Goal: Check status

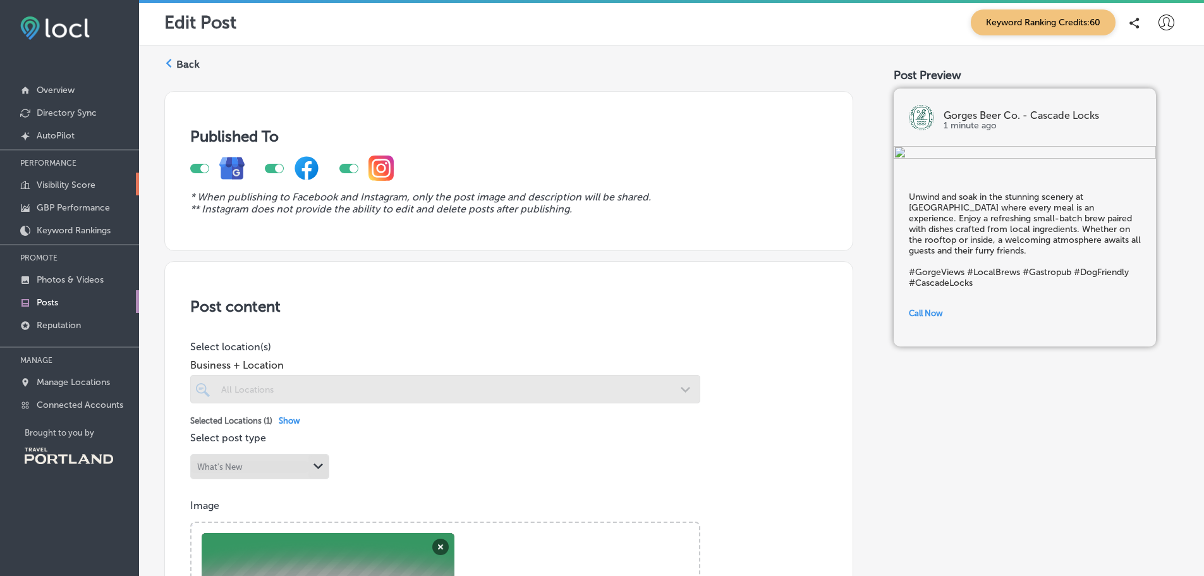
click at [77, 181] on p "Visibility Score" at bounding box center [66, 185] width 59 height 11
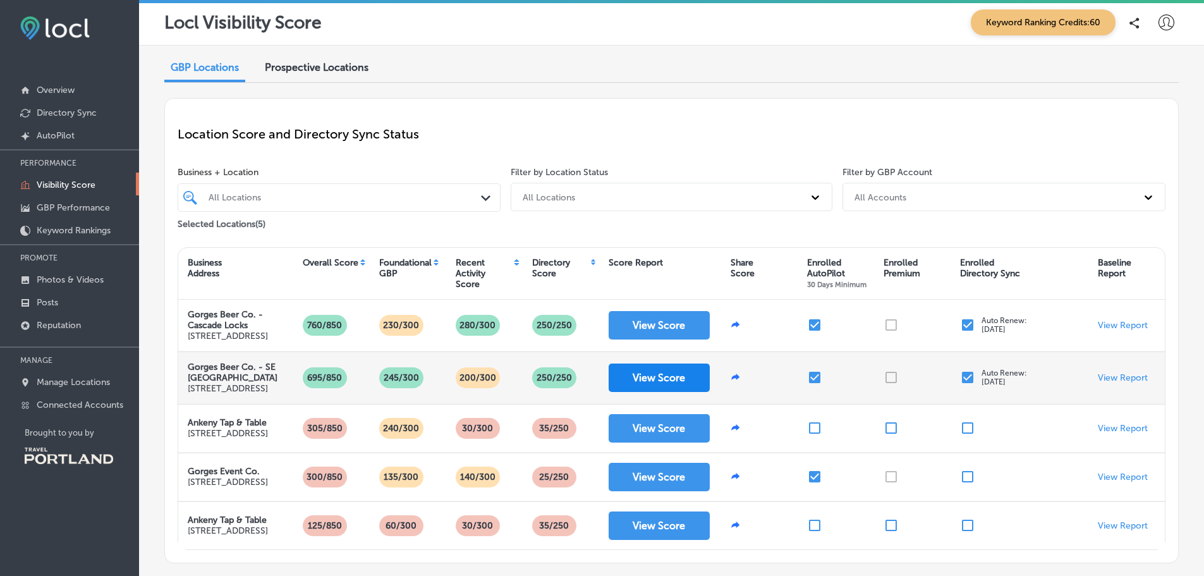
click at [654, 392] on button "View Score" at bounding box center [659, 378] width 101 height 28
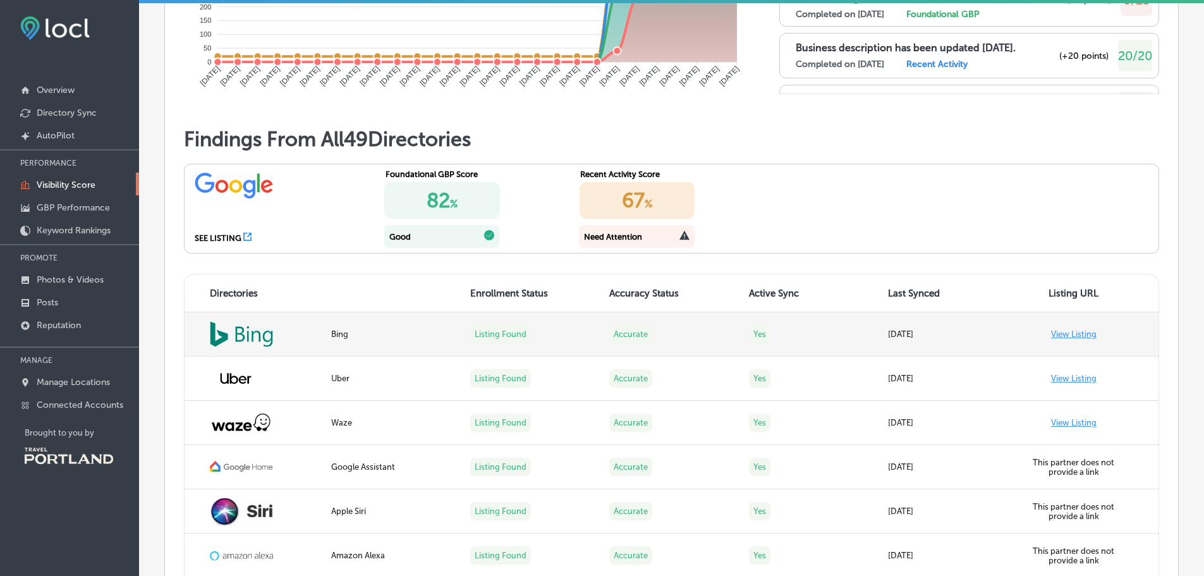
scroll to position [1012, 0]
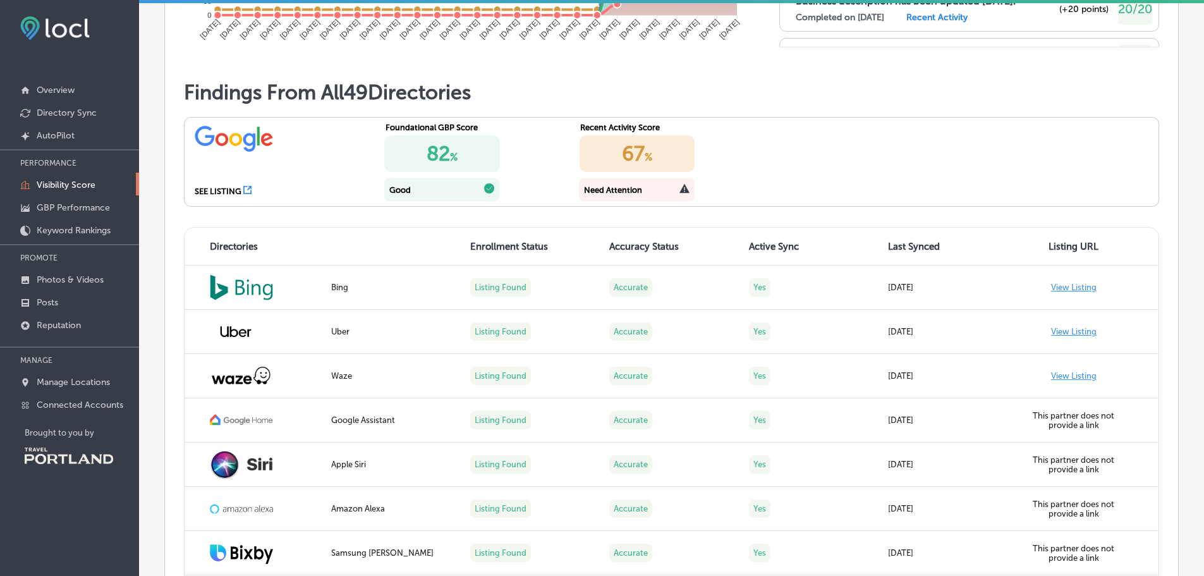
click at [682, 192] on icon at bounding box center [685, 188] width 10 height 9
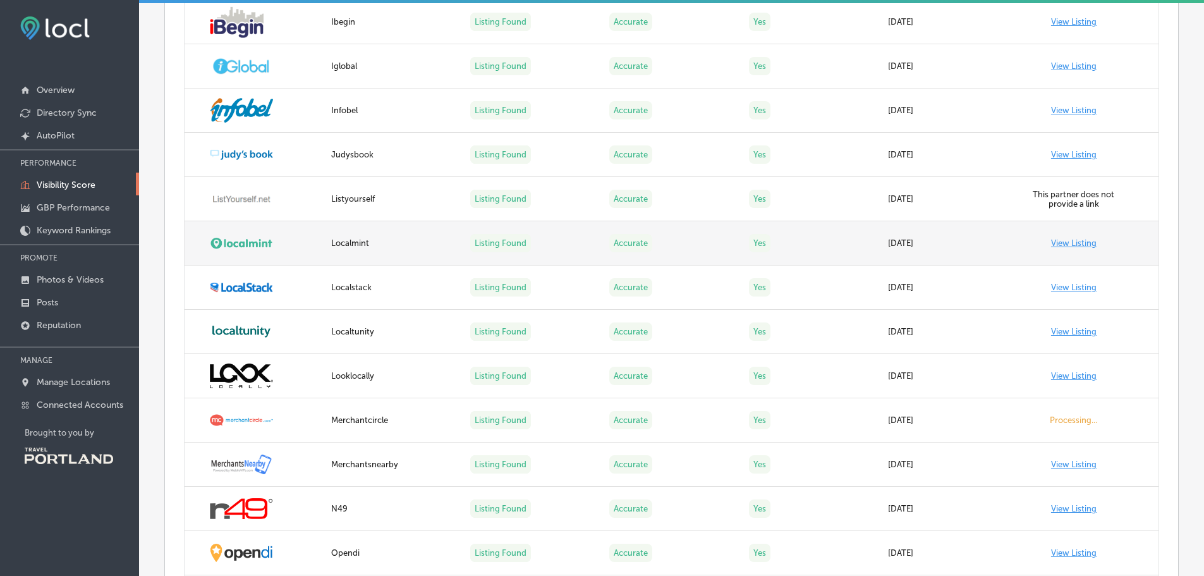
scroll to position [1862, 0]
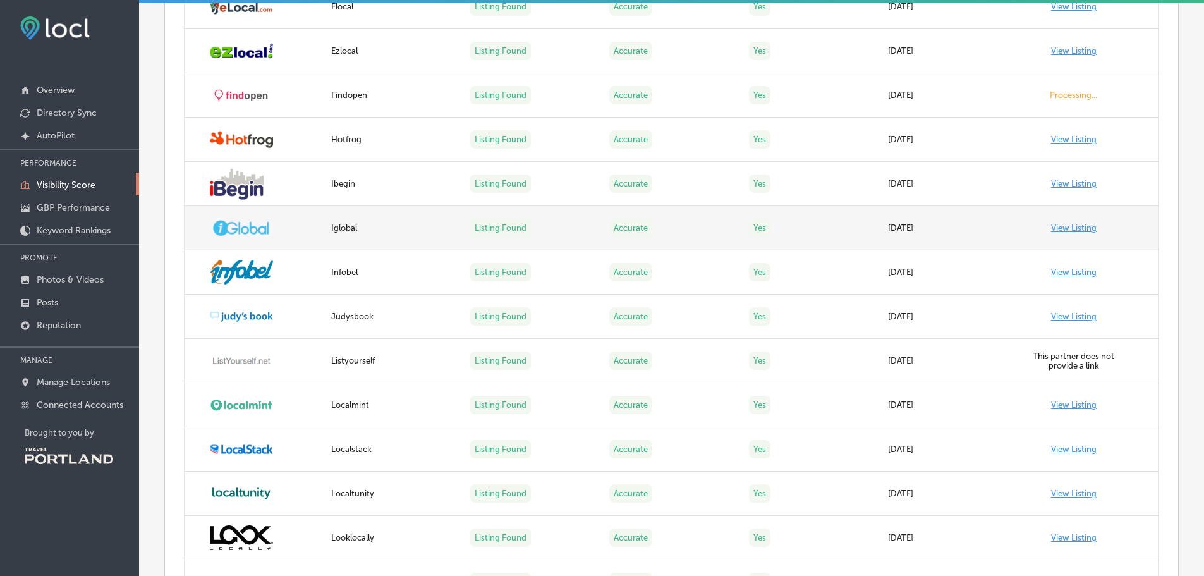
click at [608, 188] on tbody "Bing Listing Found Accurate Yes [DATE] View Listing Uber Listing Found Accurate…" at bounding box center [672, 516] width 974 height 2124
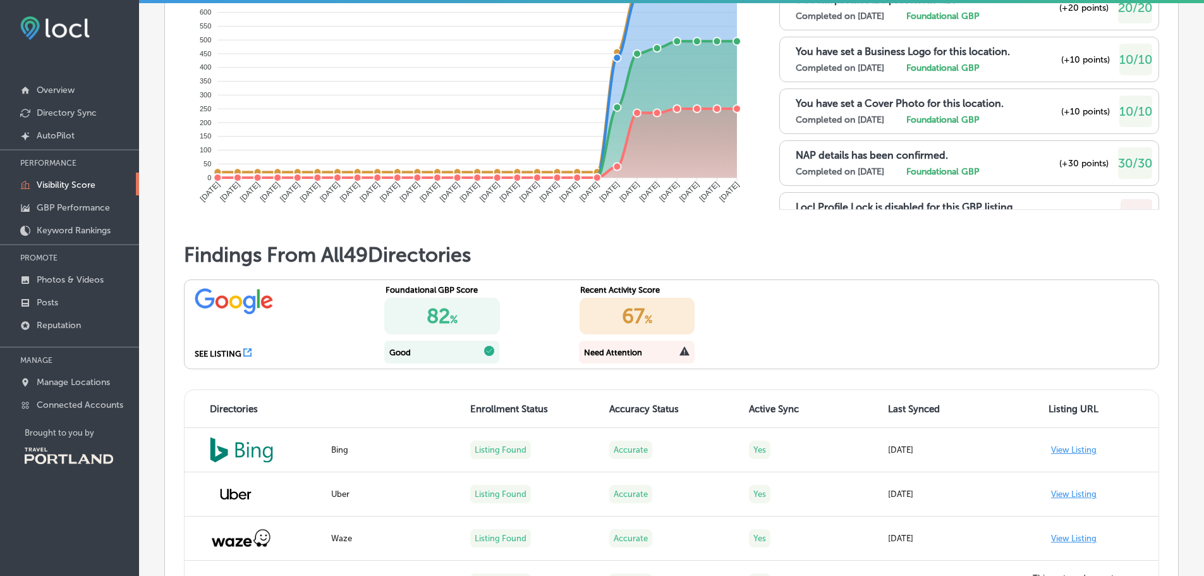
scroll to position [850, 0]
